Goal: Transaction & Acquisition: Purchase product/service

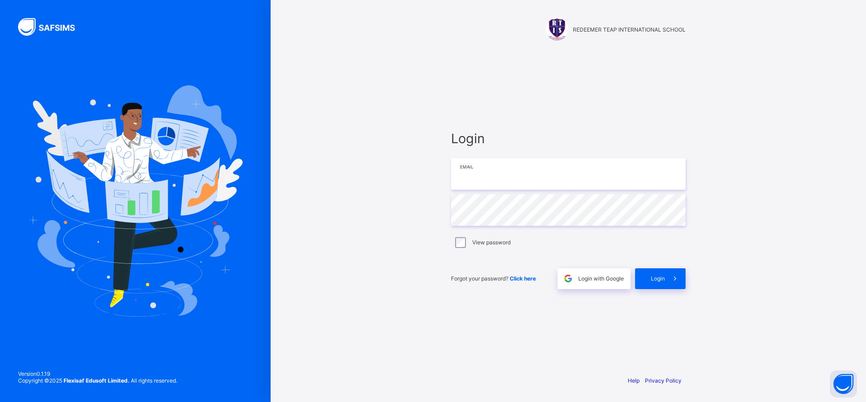
click at [580, 176] on input "email" at bounding box center [568, 174] width 235 height 32
type input "**********"
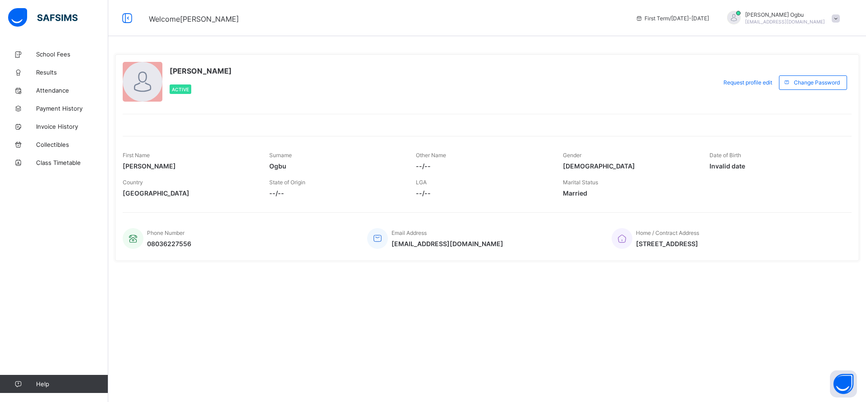
click at [60, 60] on link "School Fees" at bounding box center [54, 54] width 108 height 18
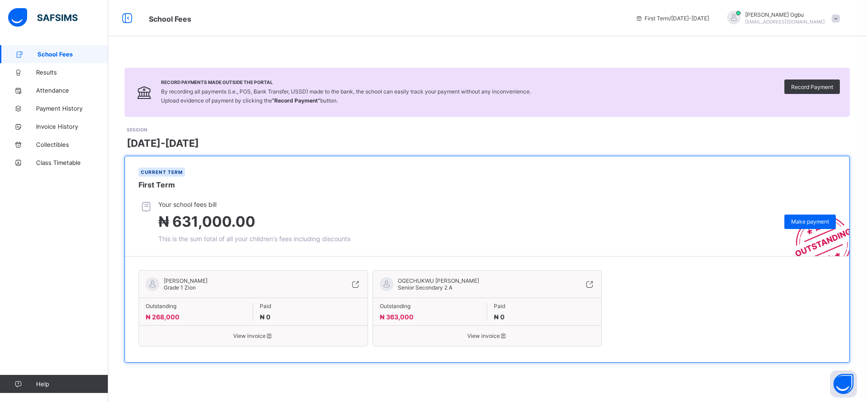
click at [592, 286] on icon at bounding box center [590, 283] width 10 height 9
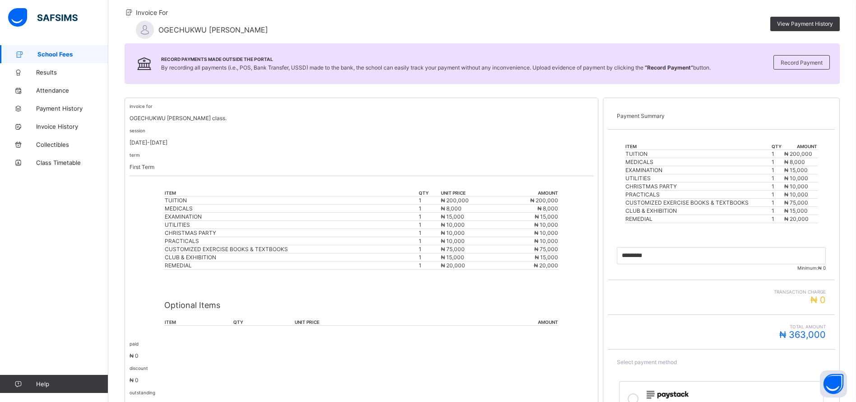
scroll to position [173, 0]
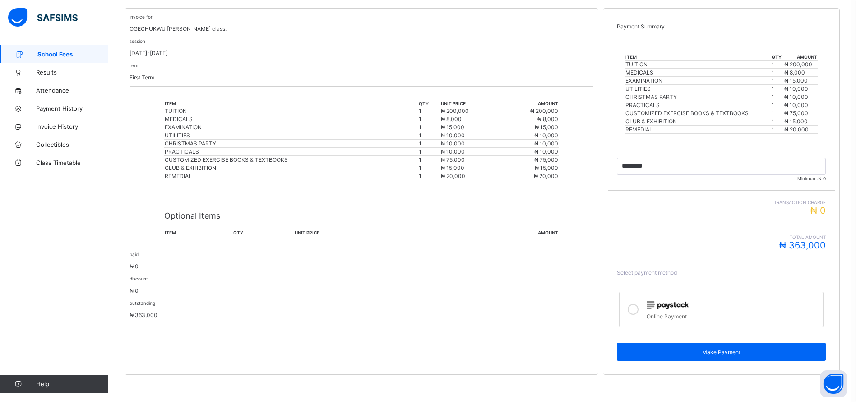
click at [666, 305] on img at bounding box center [668, 305] width 42 height 8
click at [741, 352] on span "Make Payment" at bounding box center [721, 351] width 195 height 7
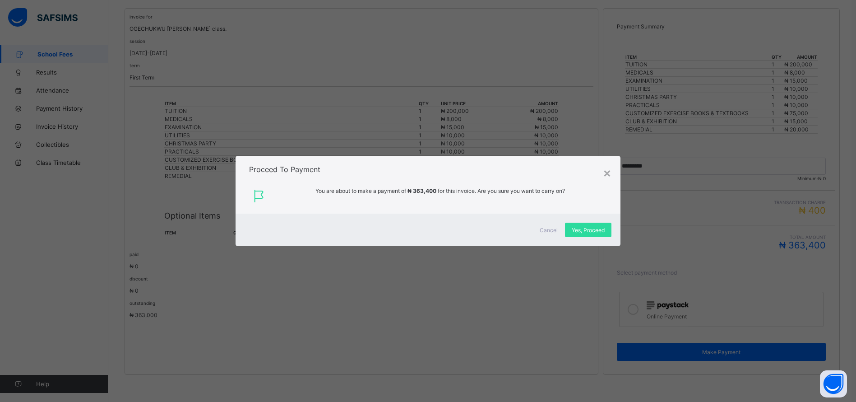
click at [594, 230] on span "Yes, Proceed" at bounding box center [588, 230] width 33 height 7
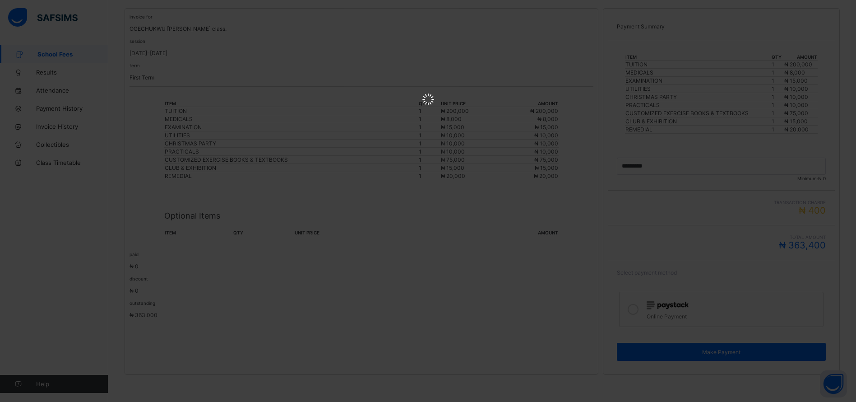
scroll to position [0, 0]
